Goal: Go to known website: Access a specific website the user already knows

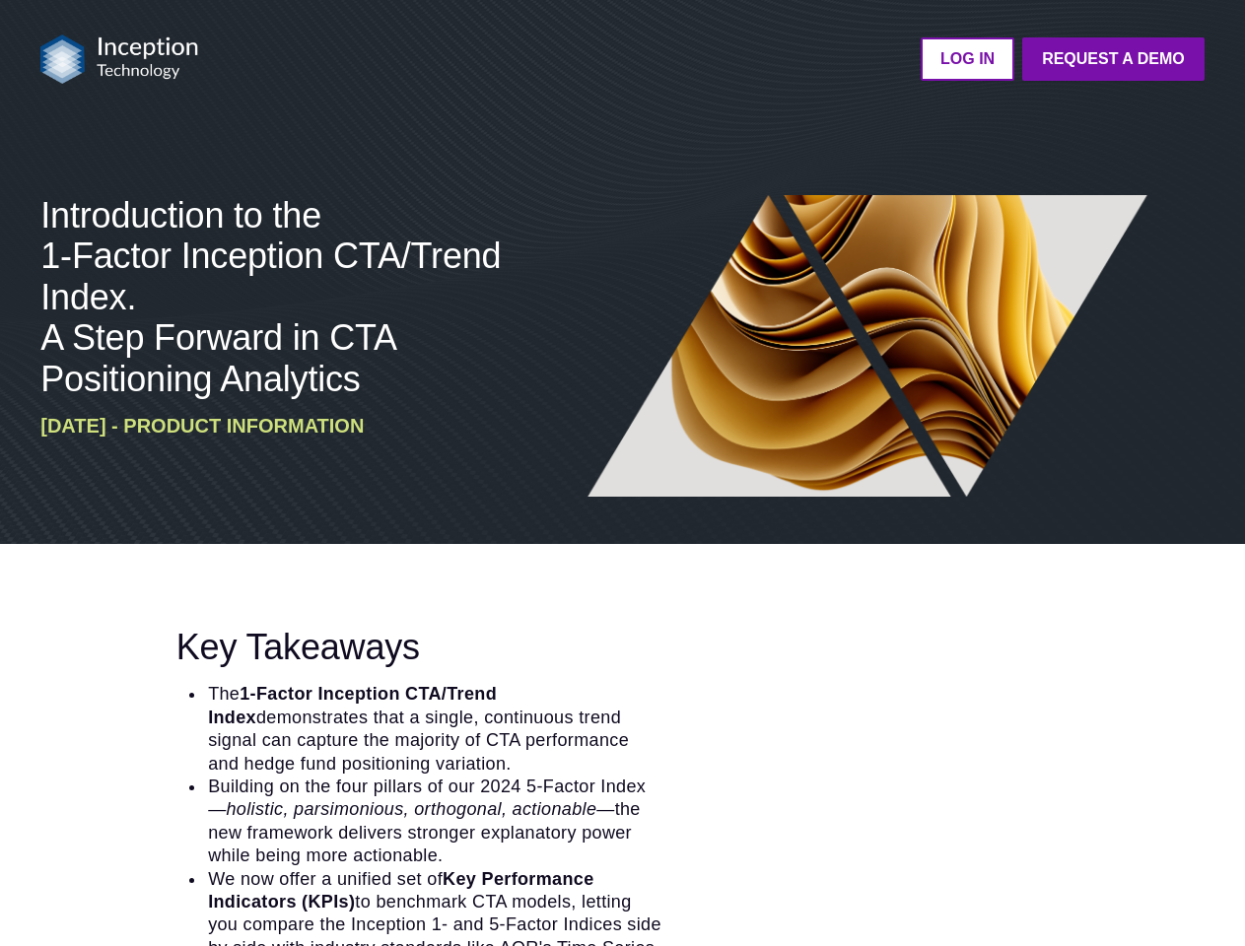
click at [622, 473] on img at bounding box center [868, 346] width 578 height 302
click at [119, 59] on img at bounding box center [119, 58] width 158 height 49
click at [713, 59] on ul "LOG IN Request a Demo Go back to platform" at bounding box center [713, 58] width 982 height 43
click at [622, 745] on li "The 1-Factor Inception CTA/Trend Index demonstrates that a single, continuous t…" at bounding box center [433, 729] width 455 height 93
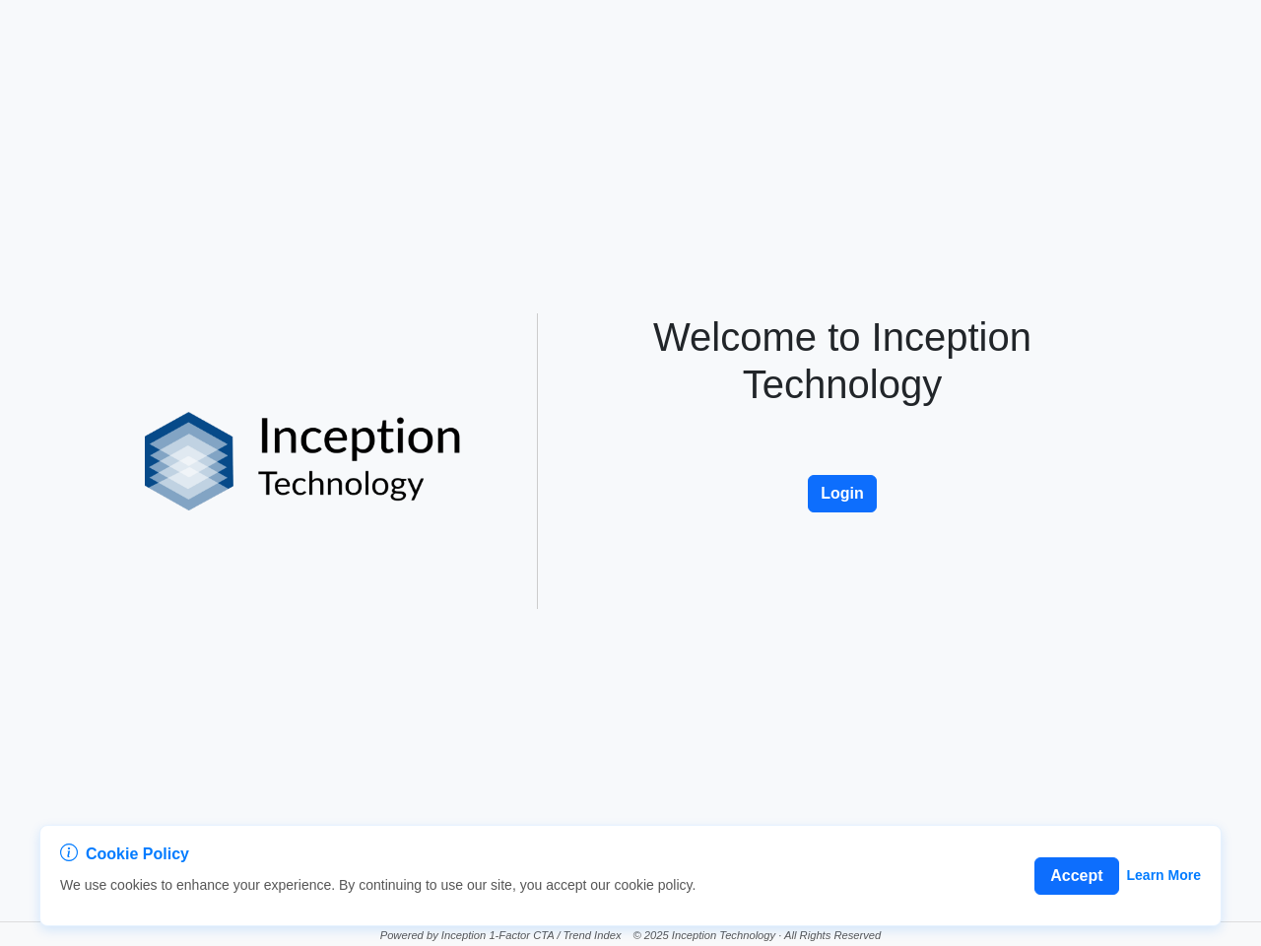
click at [631, 473] on div "Welcome to Inception Technology Login" at bounding box center [843, 461] width 562 height 296
click at [1077, 876] on button "Accept" at bounding box center [1077, 875] width 84 height 37
click at [843, 494] on button "Login" at bounding box center [842, 493] width 69 height 37
